Goal: Download file/media

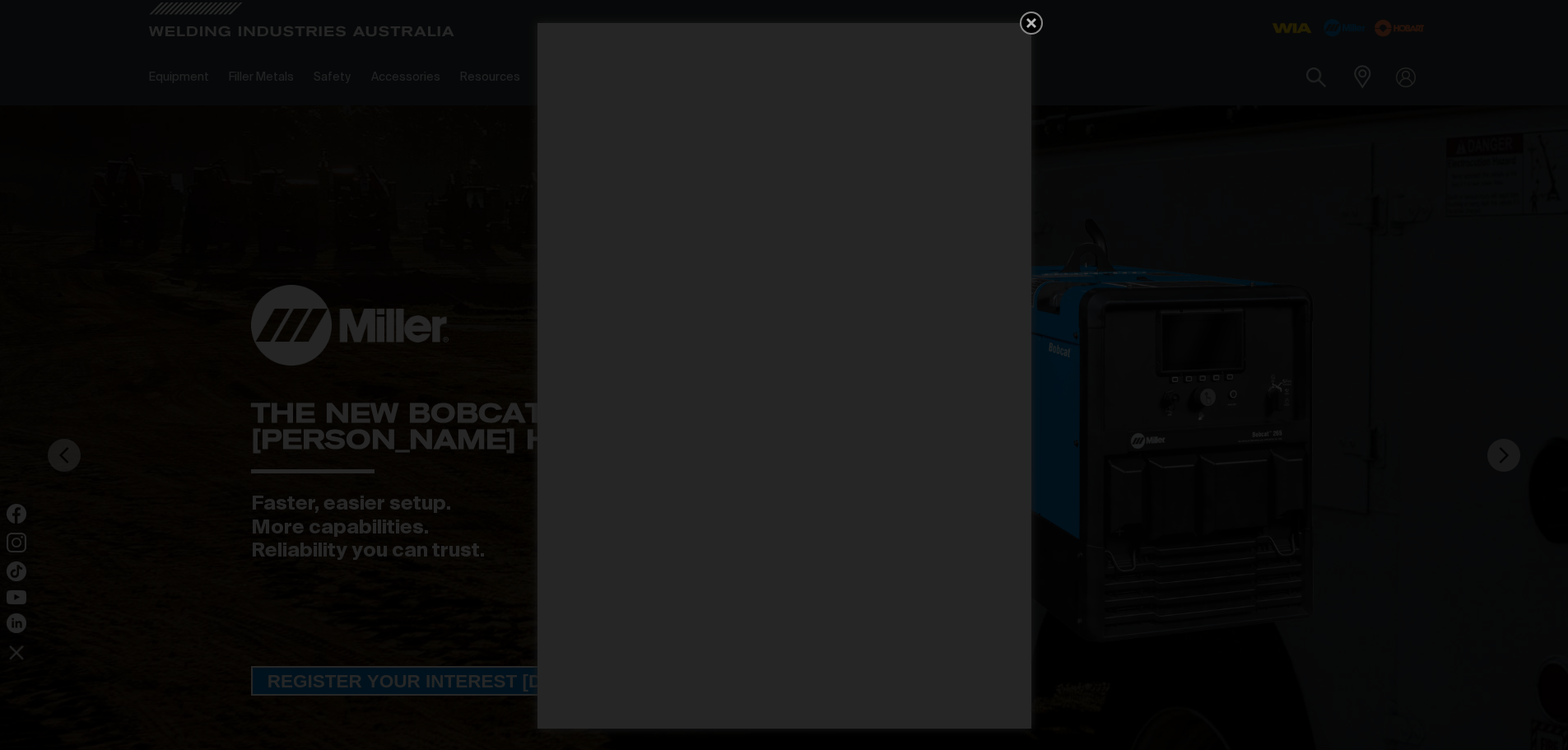
click at [1029, 26] on icon "Get 5 WIA Welding Guides Free!" at bounding box center [1031, 22] width 10 height 10
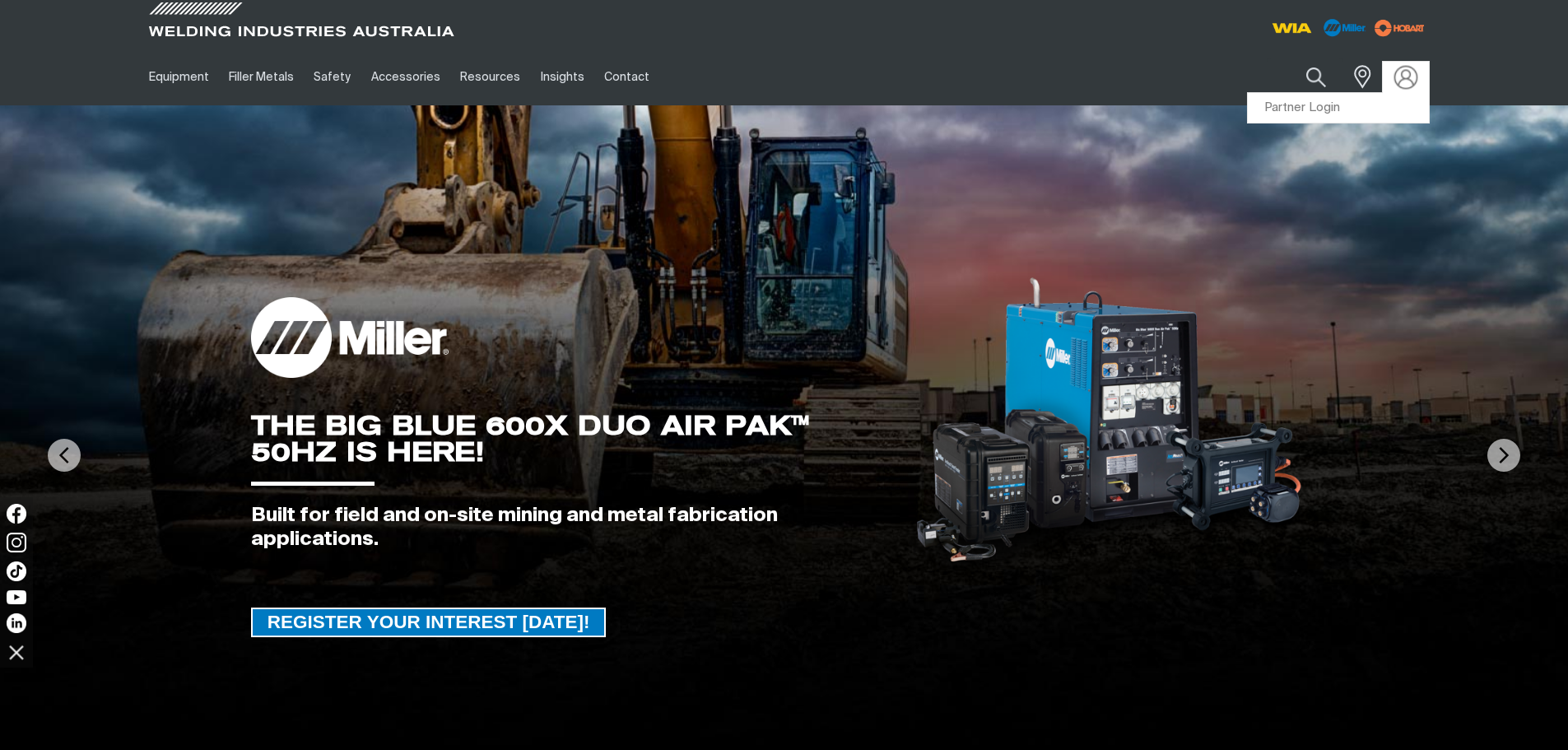
click at [1401, 75] on img at bounding box center [1405, 76] width 24 height 24
click at [1370, 106] on link "Partner Login" at bounding box center [1338, 108] width 181 height 30
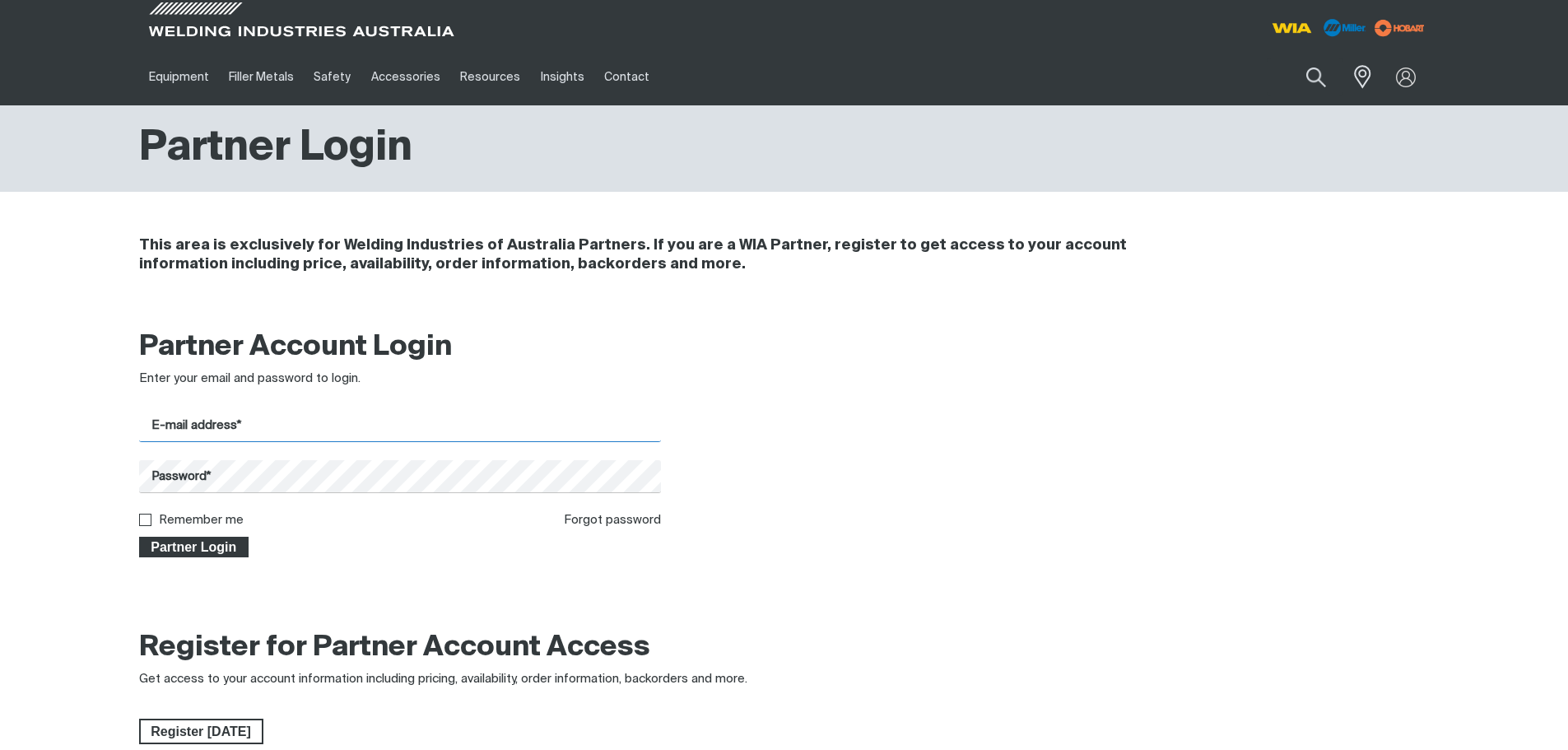
type input "tws.service@coregas.com"
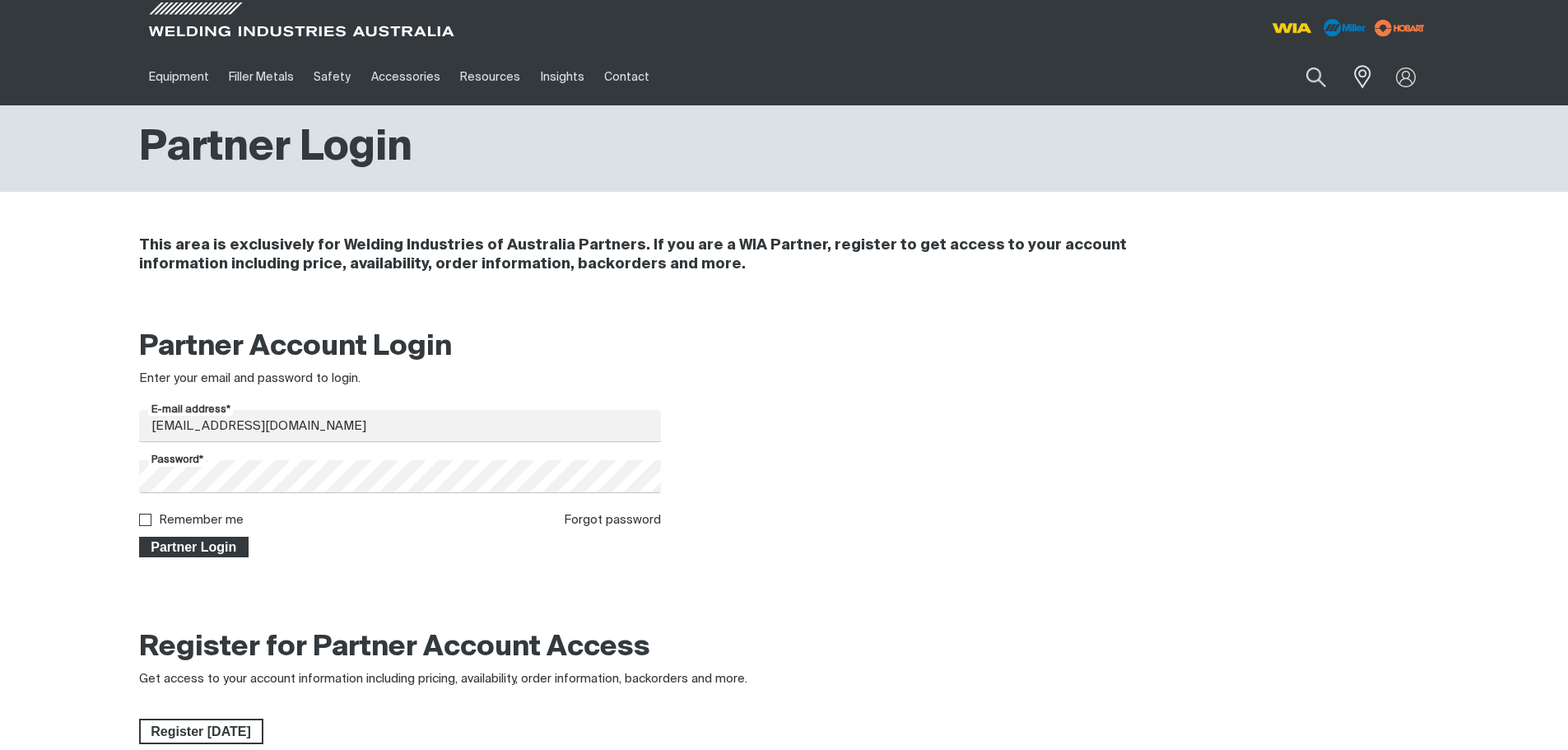
click at [230, 558] on button "Partner Login" at bounding box center [194, 547] width 110 height 21
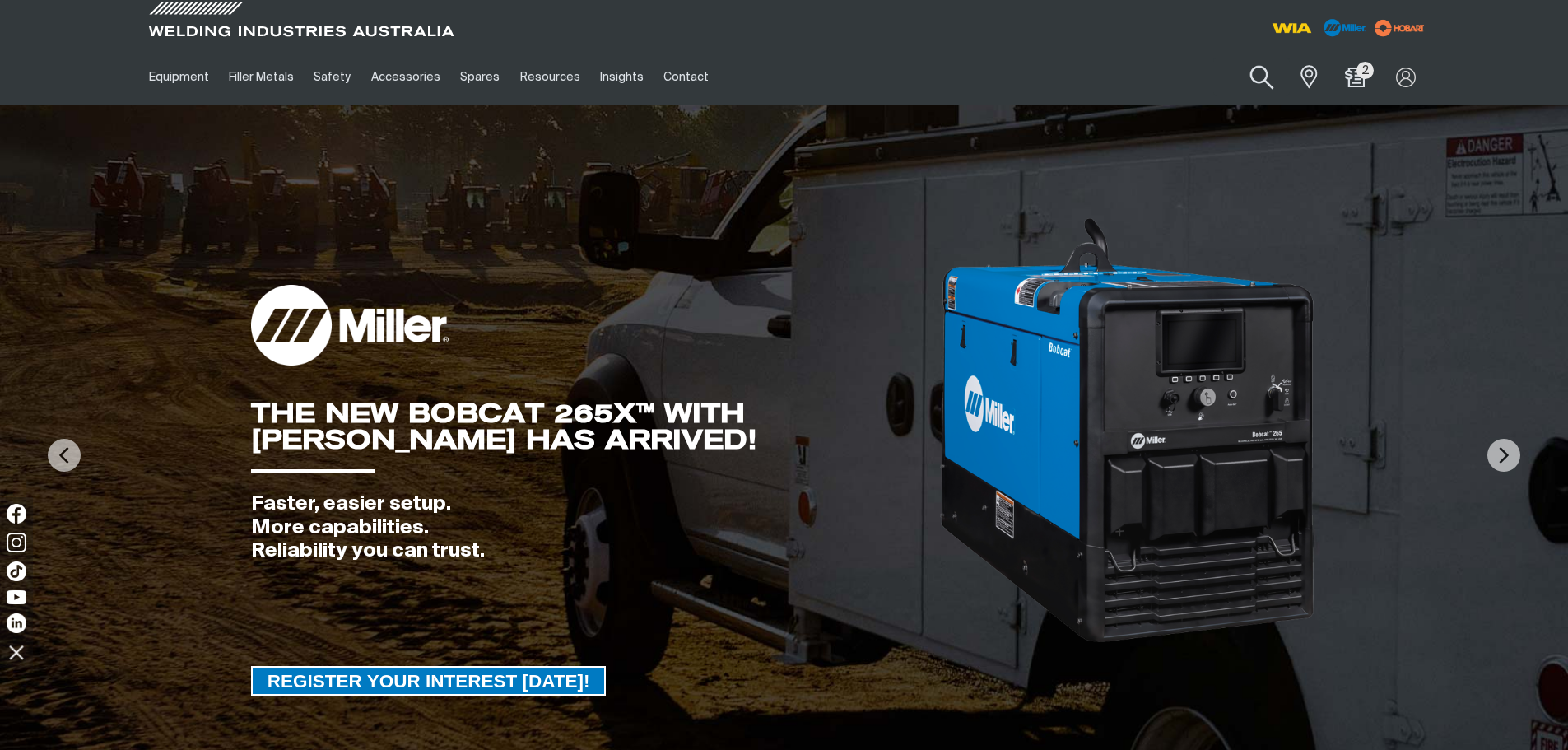
click at [1260, 84] on button "Search products" at bounding box center [1261, 77] width 66 height 47
click at [1122, 85] on input "Search" at bounding box center [1162, 77] width 254 height 37
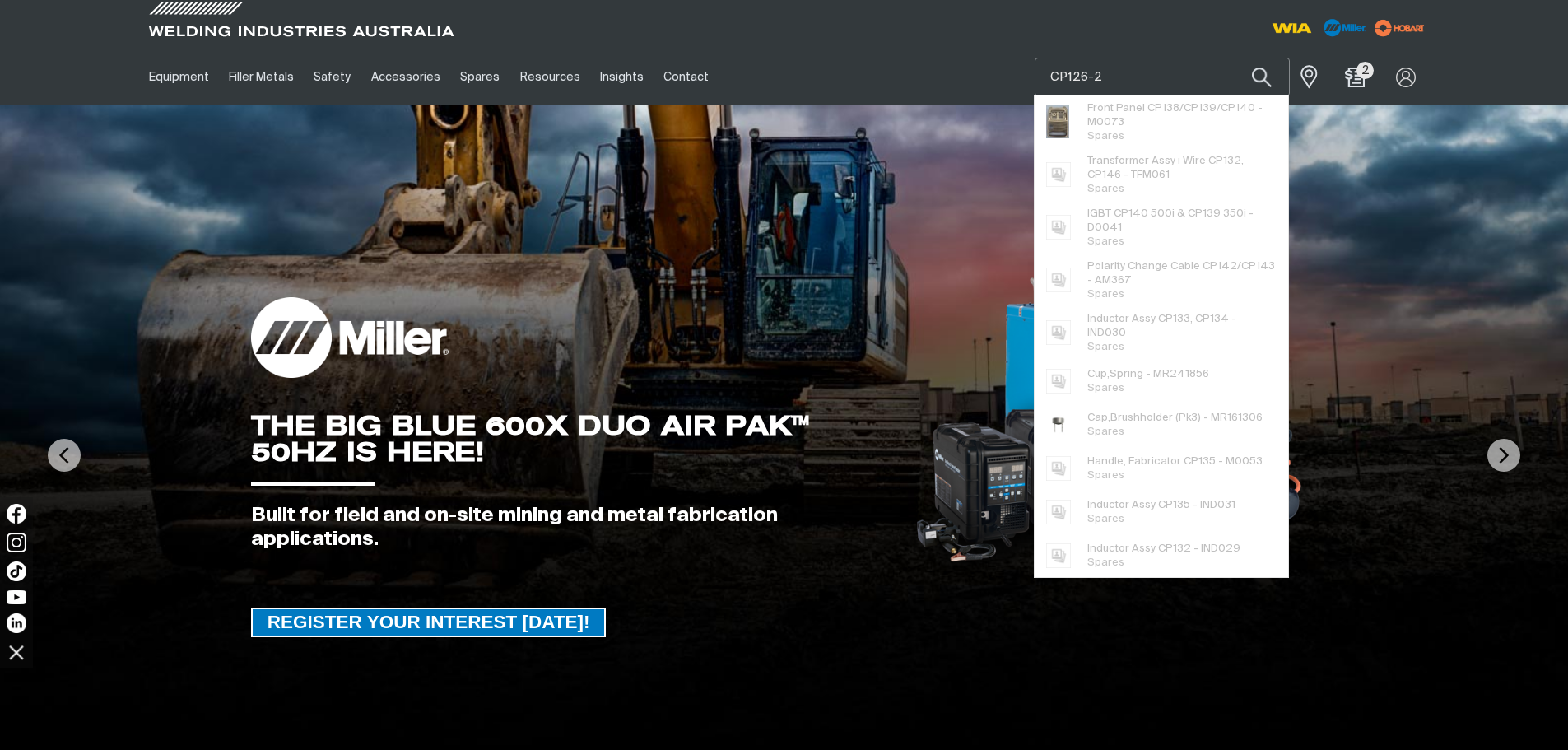
type input "CP126-2"
click at [1234, 58] on button "Search products" at bounding box center [1261, 77] width 56 height 39
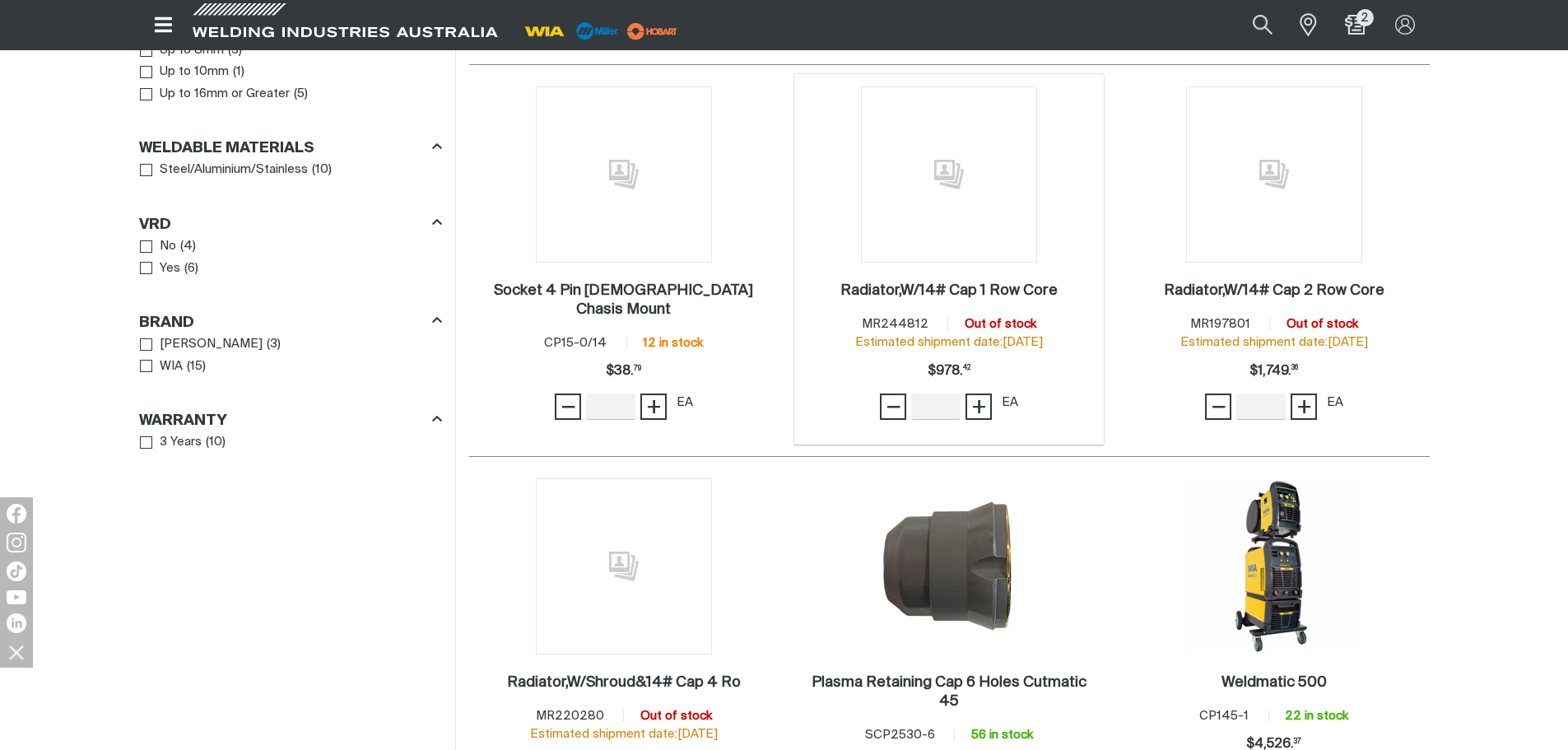
scroll to position [741, 0]
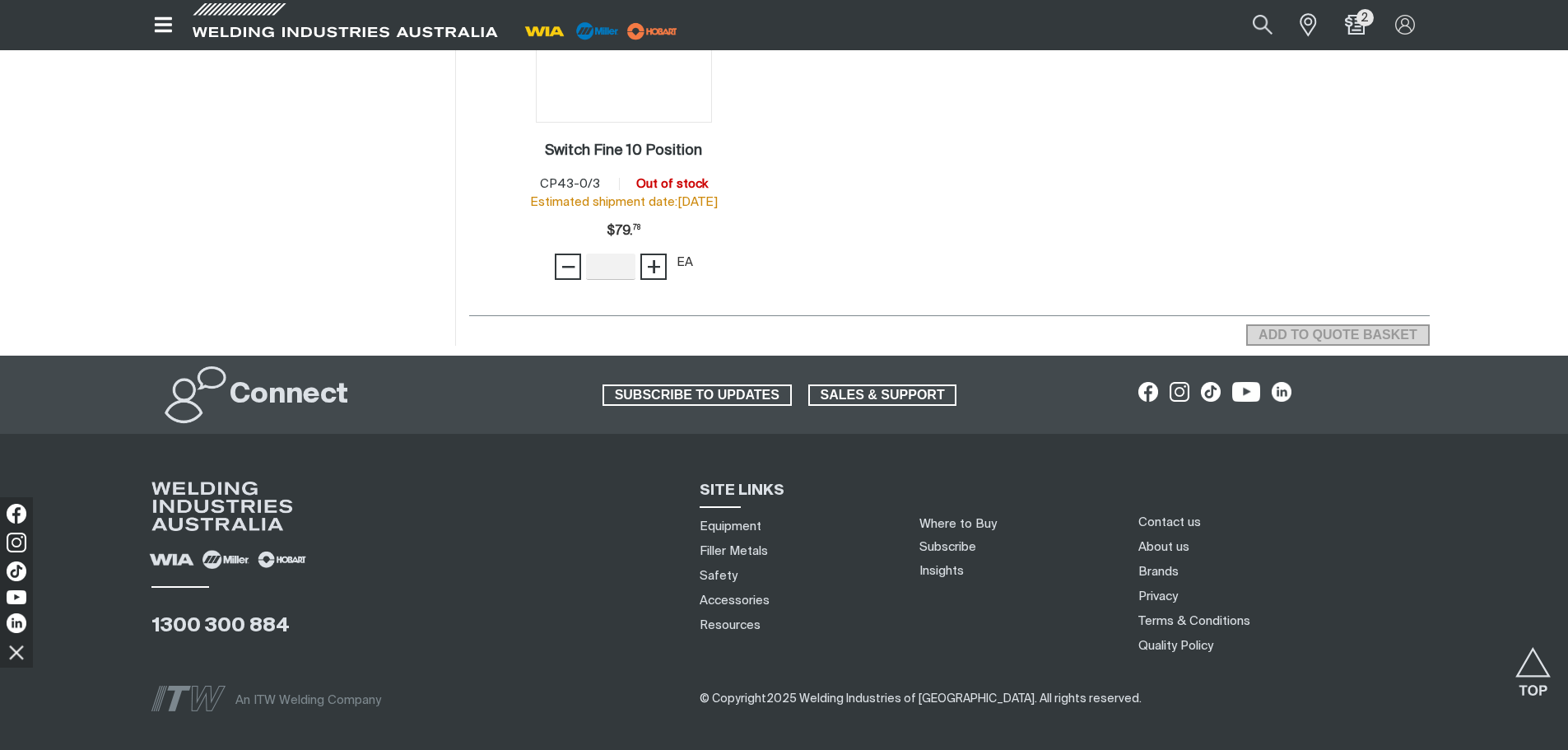
scroll to position [2866, 0]
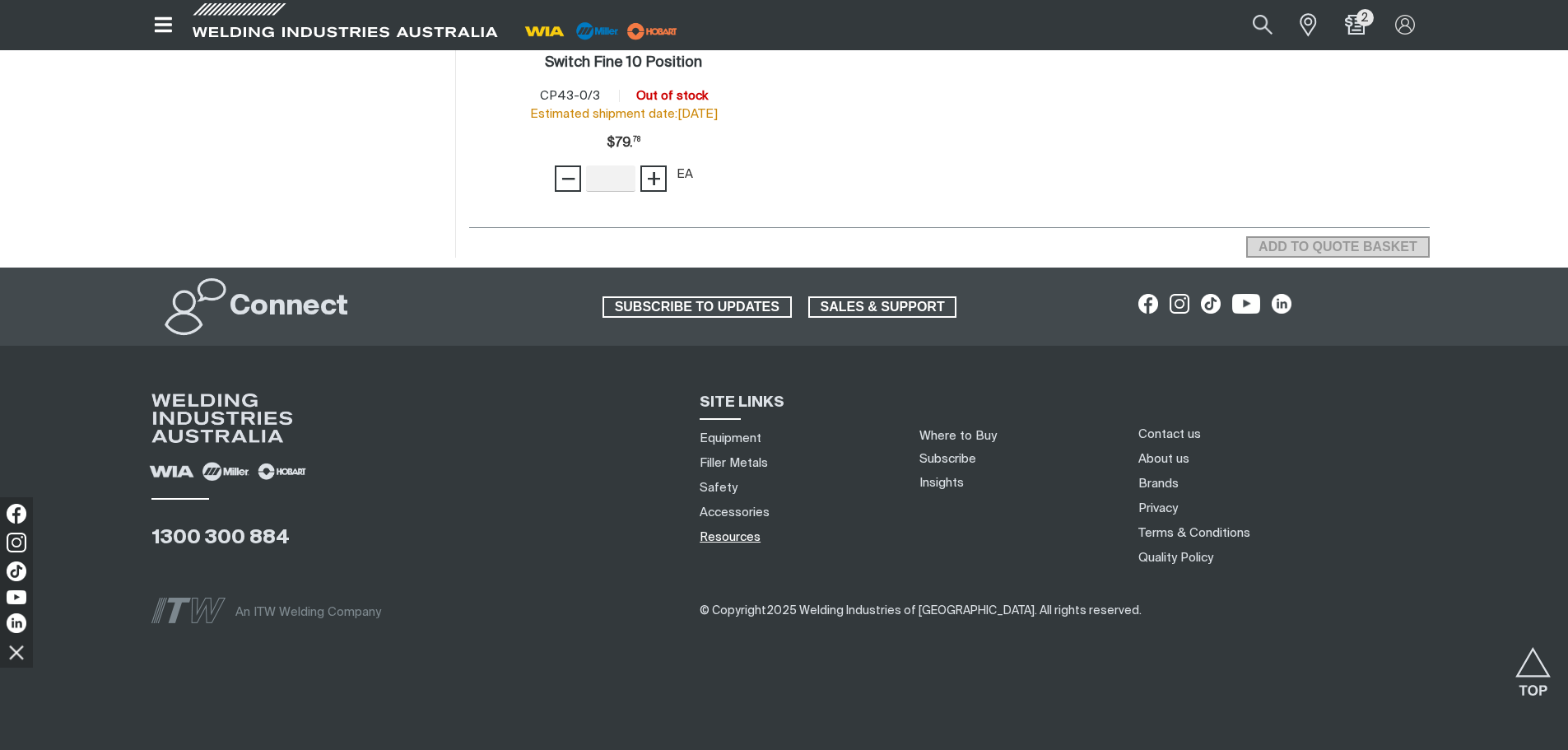
click at [744, 542] on link "Resources" at bounding box center [729, 537] width 61 height 18
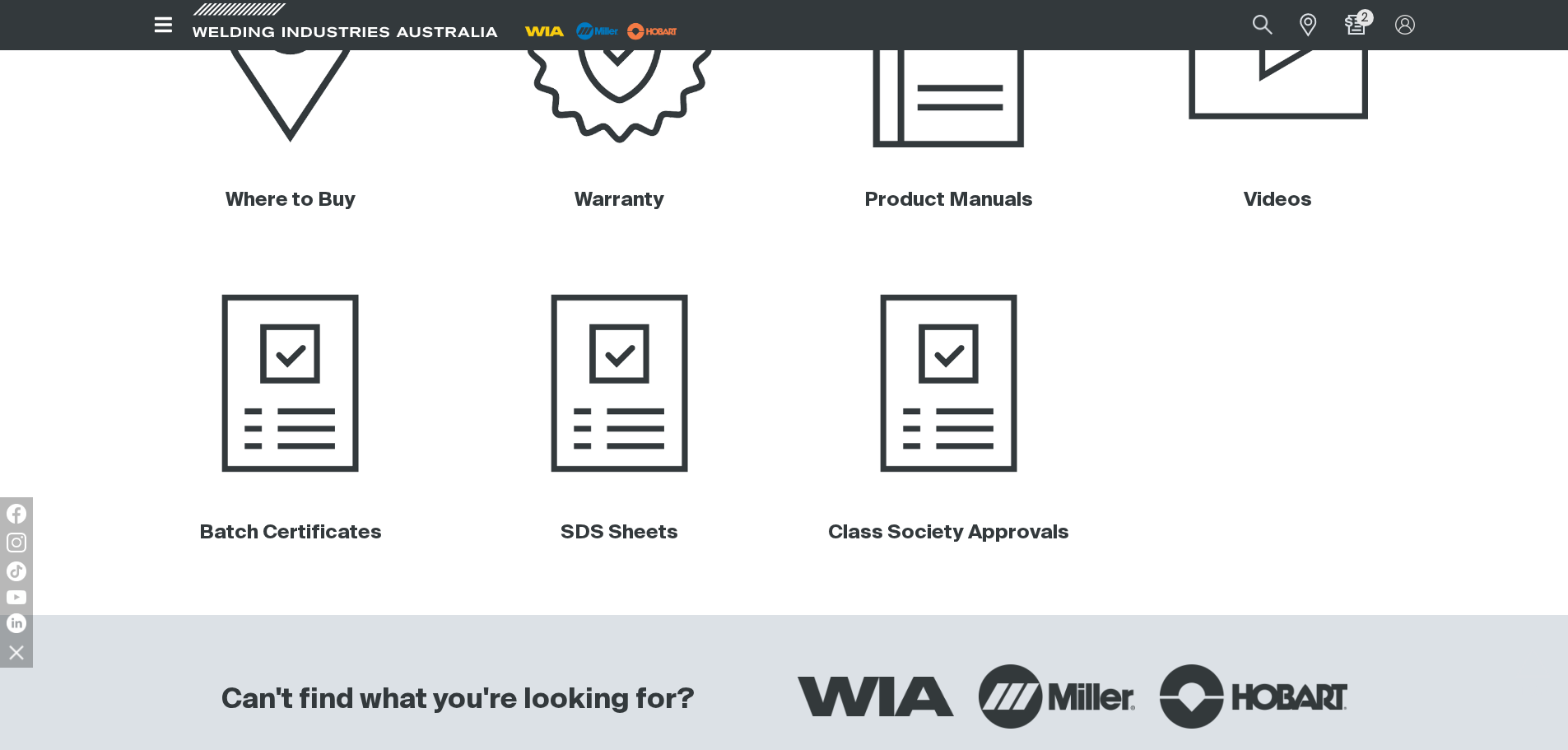
scroll to position [747, 0]
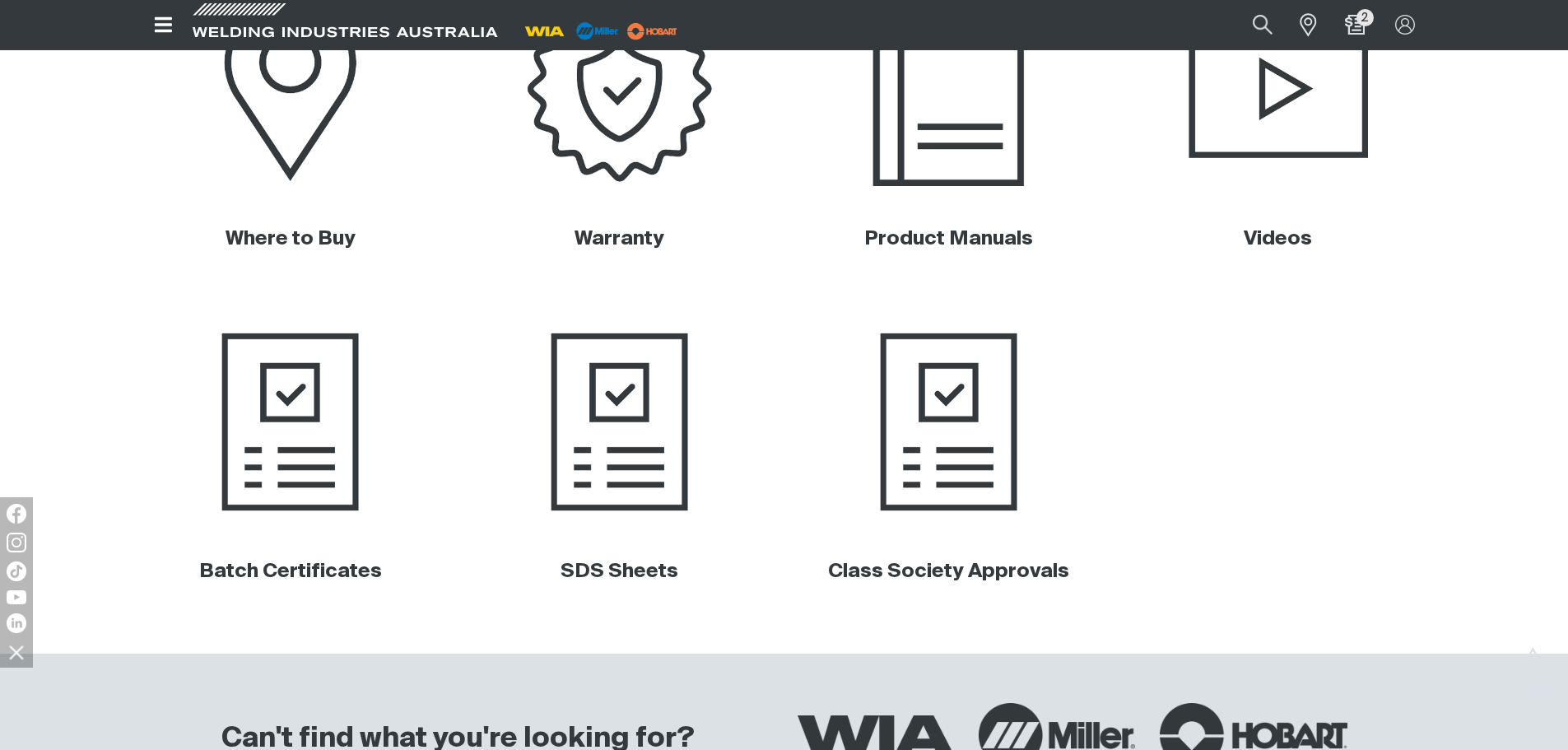
click at [952, 148] on img at bounding box center [948, 89] width 333 height 223
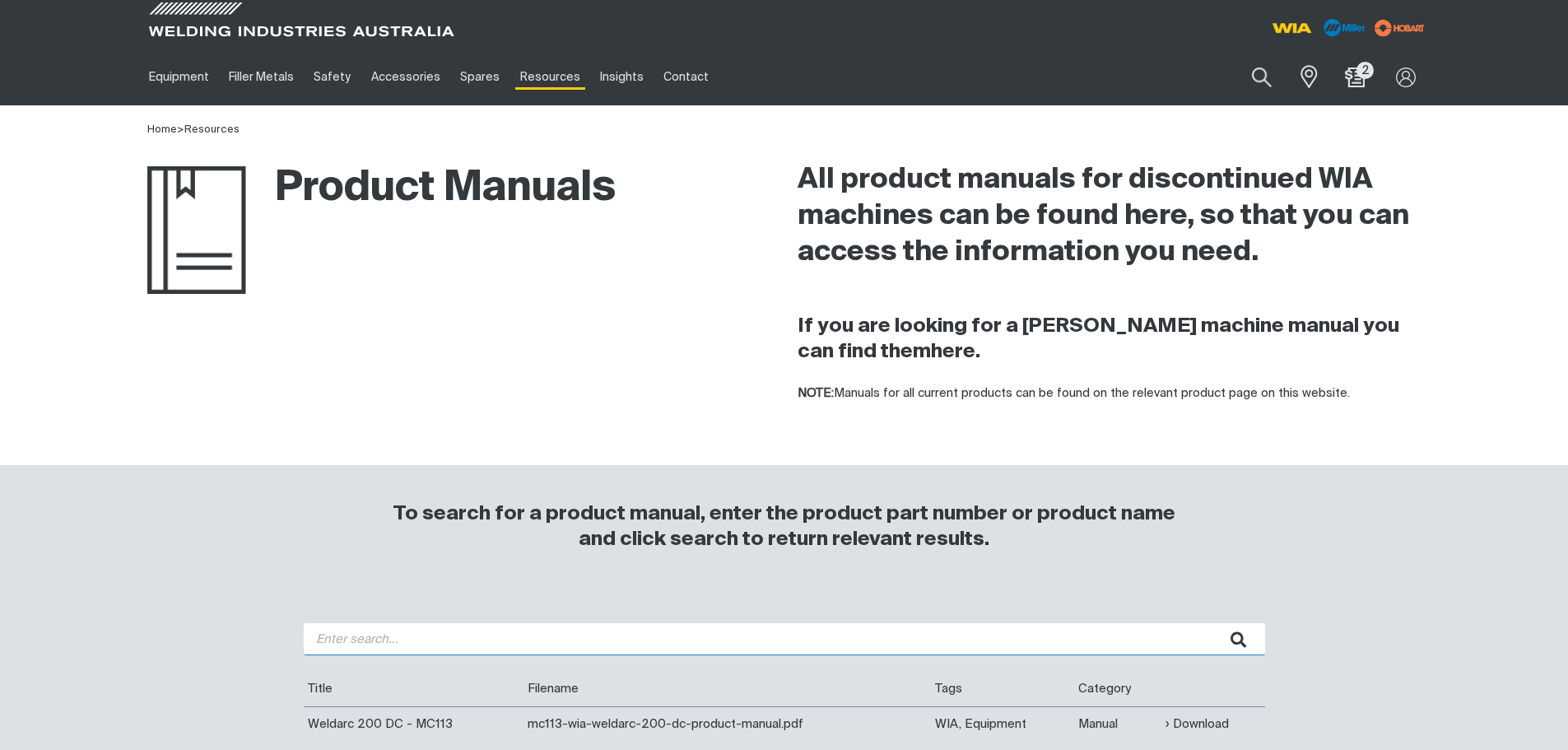
click at [409, 629] on input "search" at bounding box center [784, 639] width 962 height 32
type input "cp126-2"
click at [1213, 623] on button "submit" at bounding box center [1239, 639] width 52 height 32
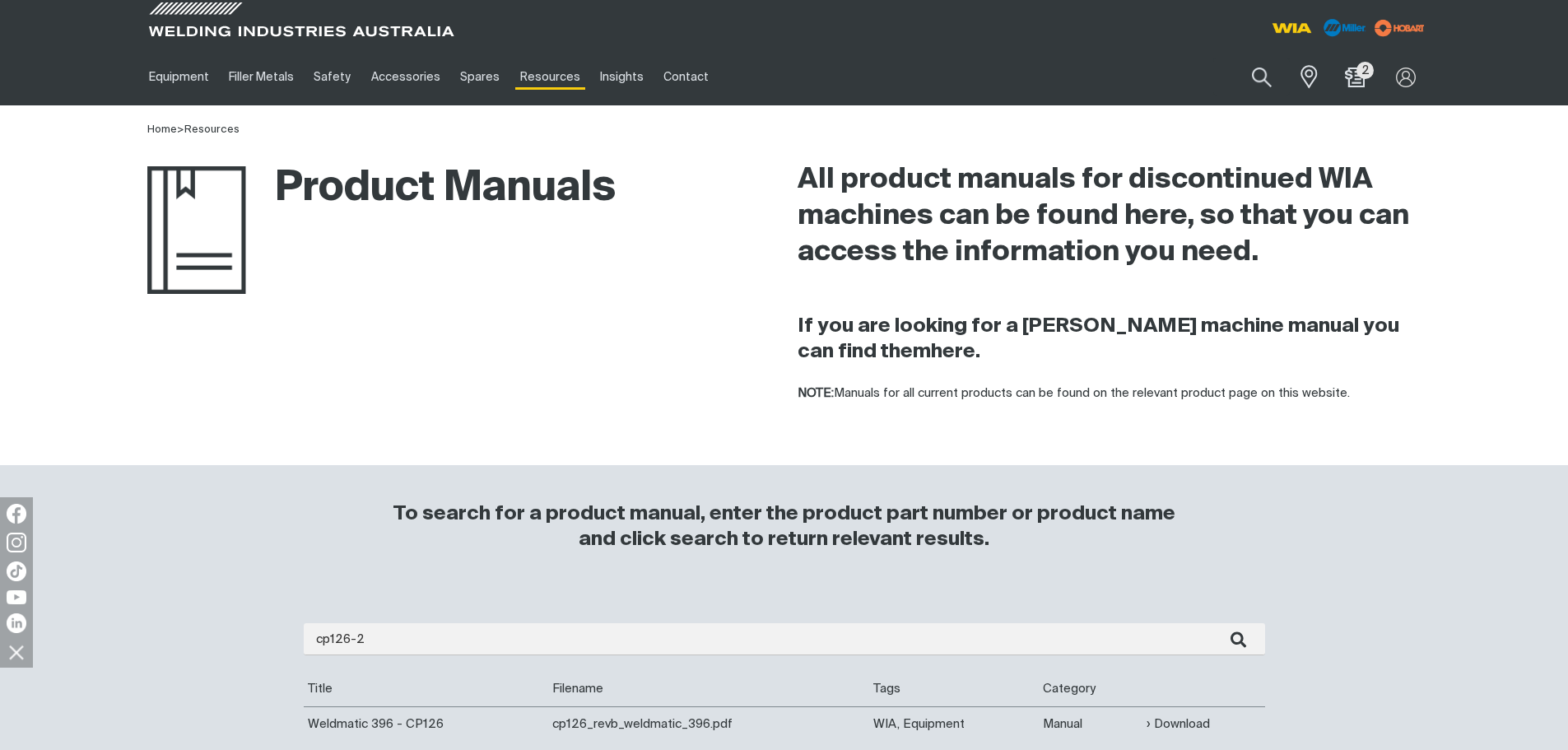
scroll to position [82, 0]
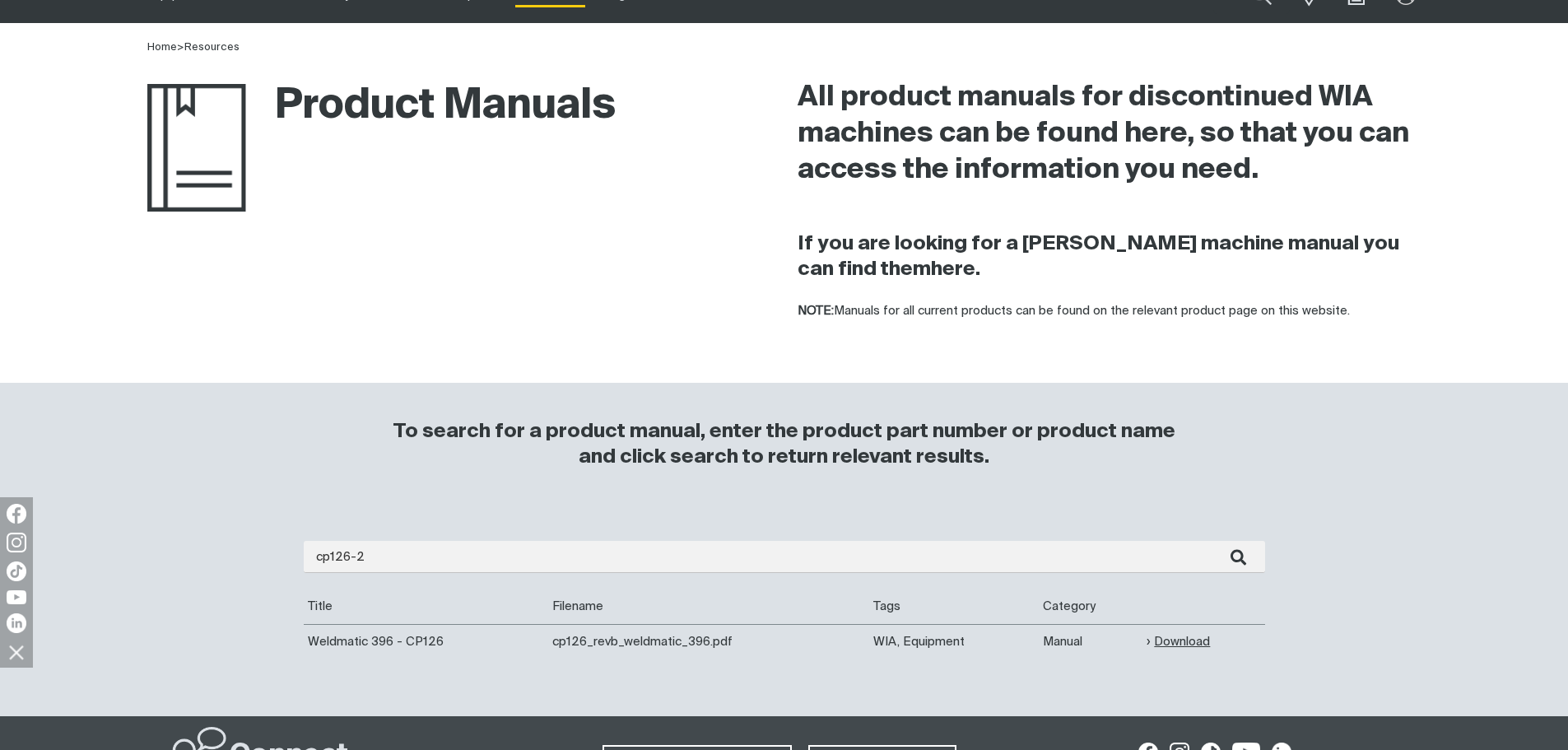
click at [1175, 641] on link "Download" at bounding box center [1179, 641] width 64 height 19
